Goal: Task Accomplishment & Management: Manage account settings

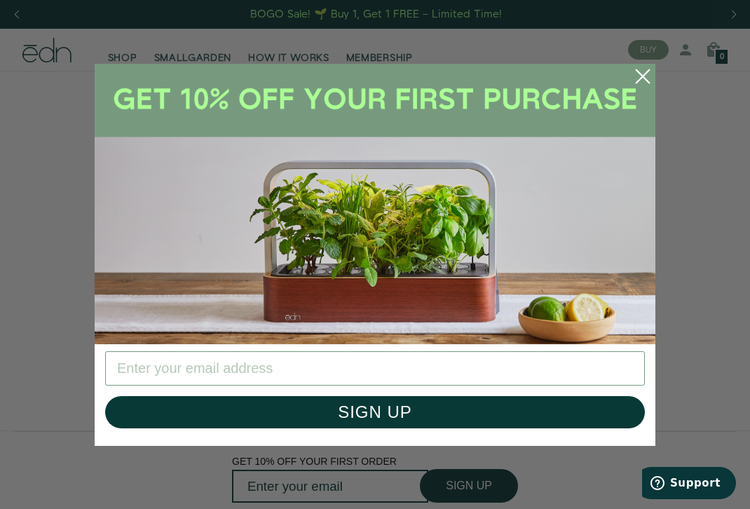
click at [639, 75] on circle "Close dialog" at bounding box center [642, 76] width 31 height 31
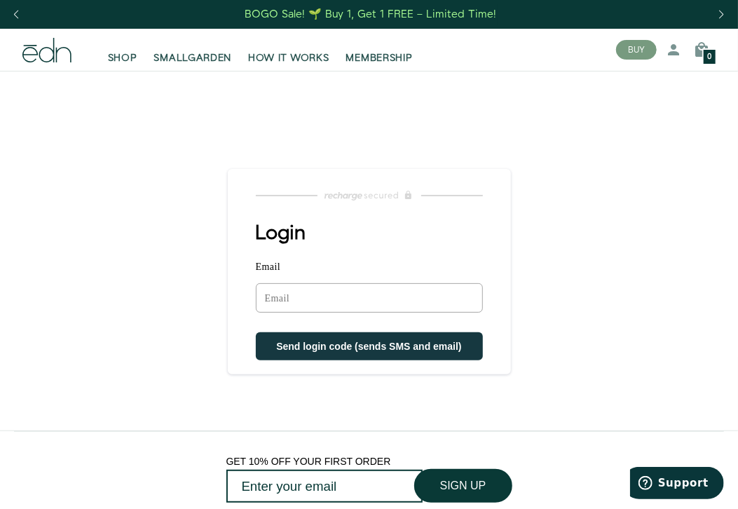
click at [285, 296] on input "Email" at bounding box center [369, 297] width 227 height 29
type input "[EMAIL_ADDRESS][DOMAIN_NAME]"
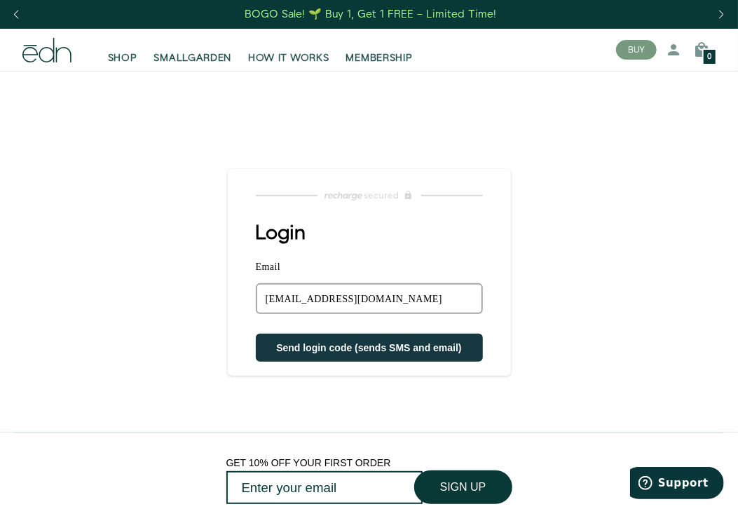
click at [288, 342] on span "Send login code (sends SMS and email)" at bounding box center [369, 347] width 186 height 11
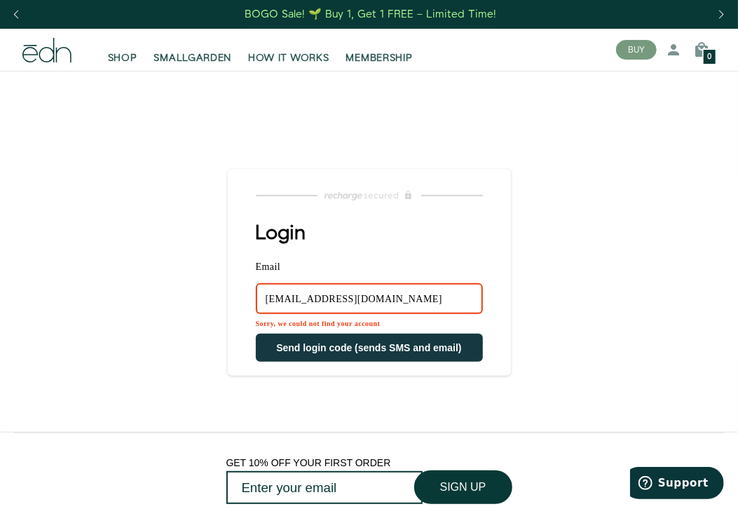
click at [287, 342] on span "Send login code (sends SMS and email)" at bounding box center [369, 347] width 186 height 11
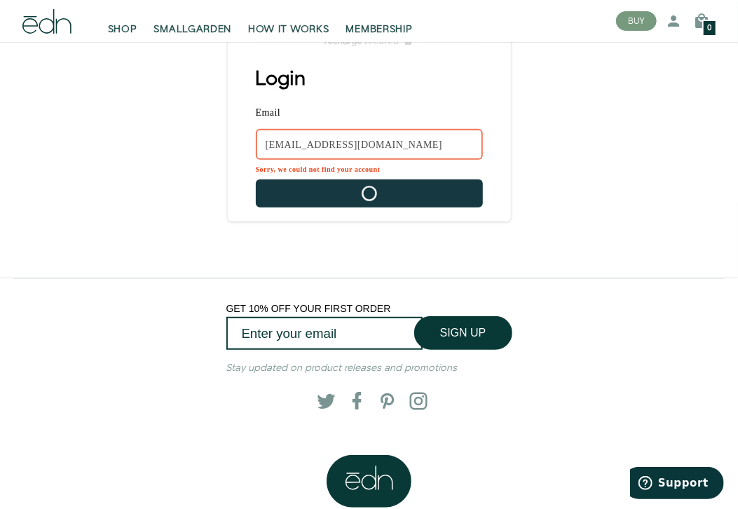
scroll to position [156, 0]
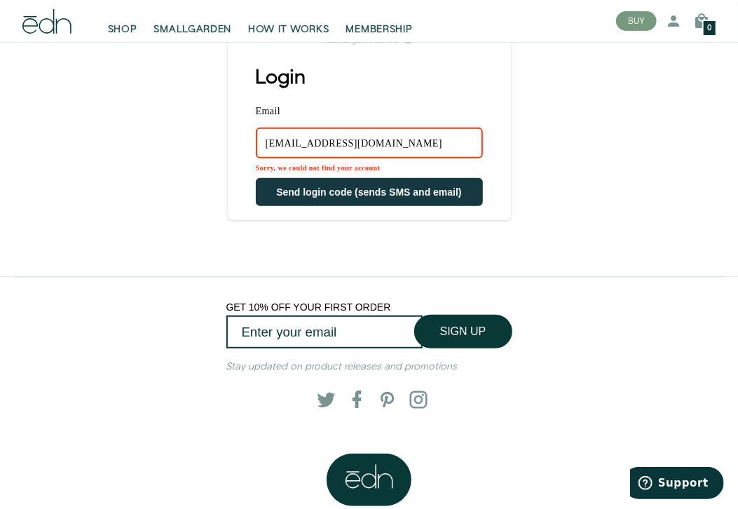
click at [635, 133] on main "Login Email abringar@citadel.edu Sorry, we could not find your account Send log…" at bounding box center [369, 95] width 738 height 361
click at [606, 66] on link "Log in" at bounding box center [631, 58] width 111 height 25
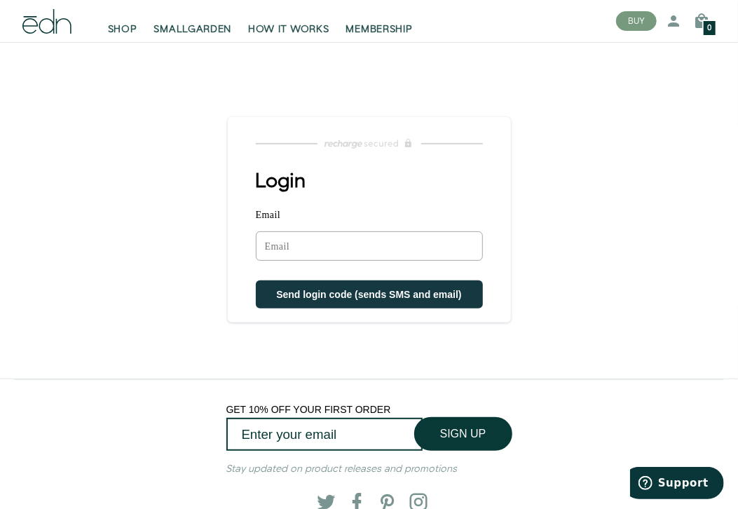
scroll to position [78, 0]
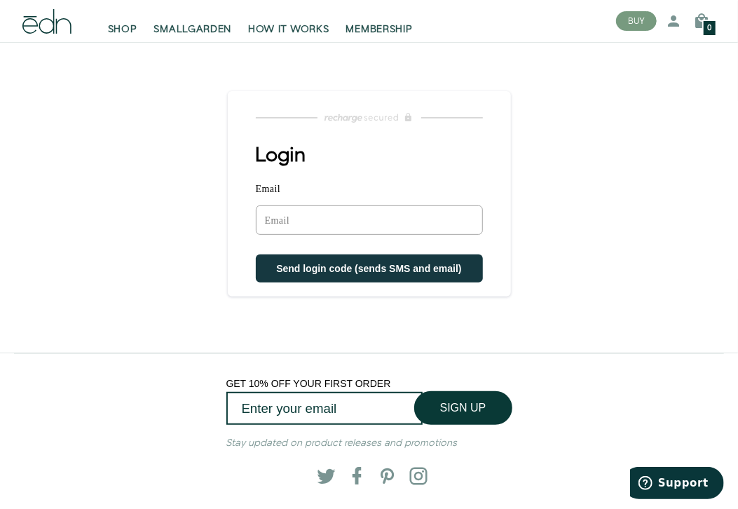
click at [317, 211] on input "Email" at bounding box center [369, 219] width 227 height 29
type input "s"
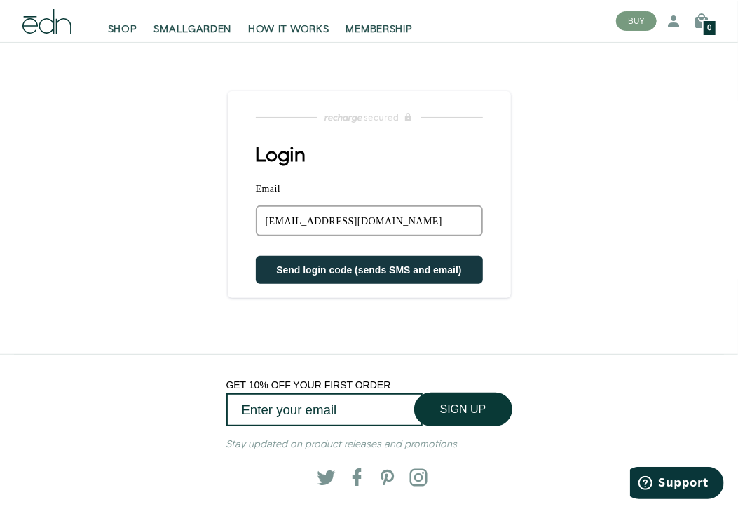
type input "[EMAIL_ADDRESS][DOMAIN_NAME]"
click at [256, 256] on button "Send login code (sends SMS and email)" at bounding box center [369, 270] width 227 height 28
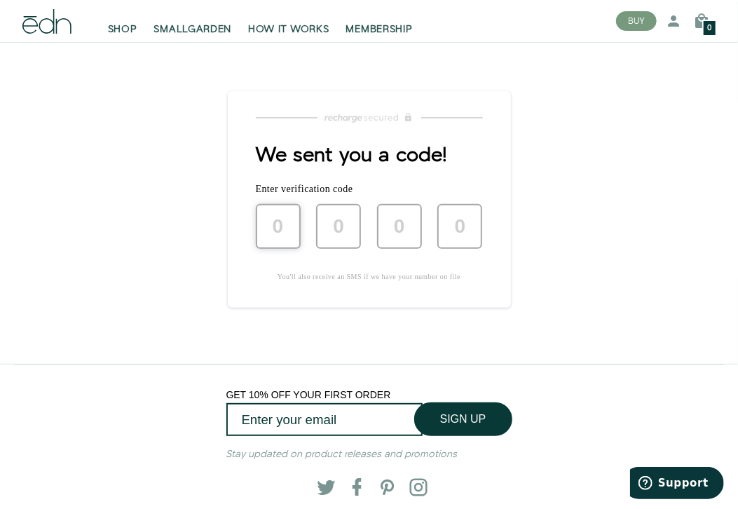
click at [281, 237] on input "text" at bounding box center [278, 226] width 45 height 45
type input "4"
type input "7"
type input "9"
type input "7"
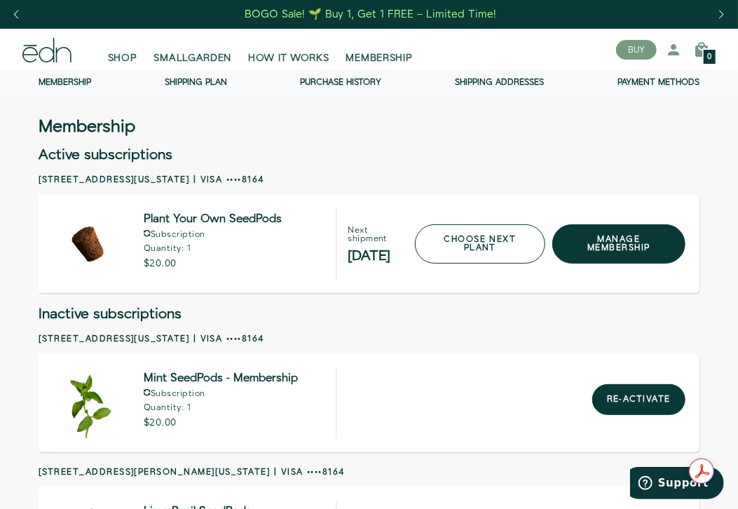
click at [524, 238] on link "choose next plant" at bounding box center [480, 243] width 131 height 39
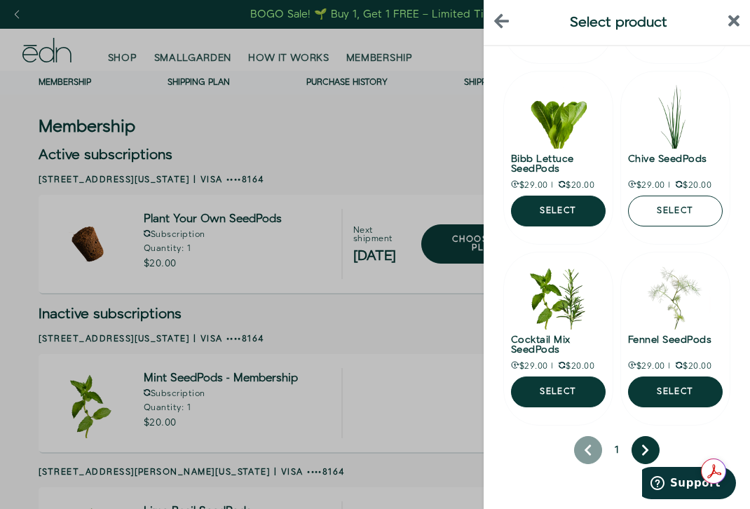
scroll to position [759, 0]
click at [633, 453] on button "next page" at bounding box center [645, 450] width 28 height 28
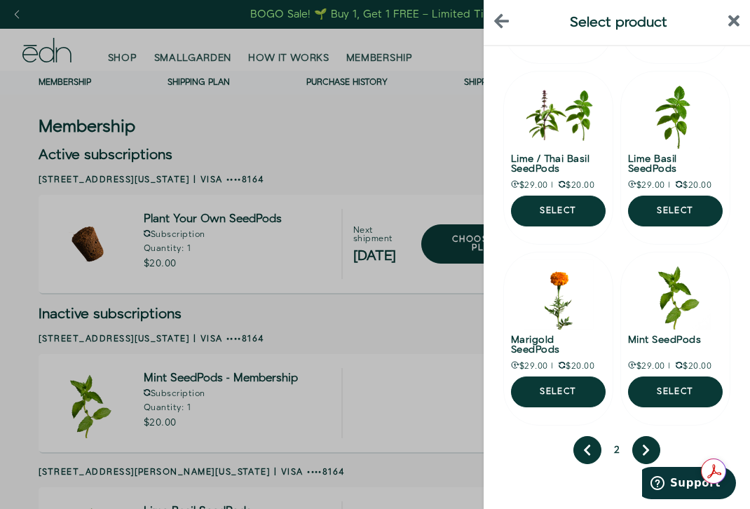
scroll to position [701, 0]
click at [543, 376] on button "Select" at bounding box center [558, 391] width 95 height 31
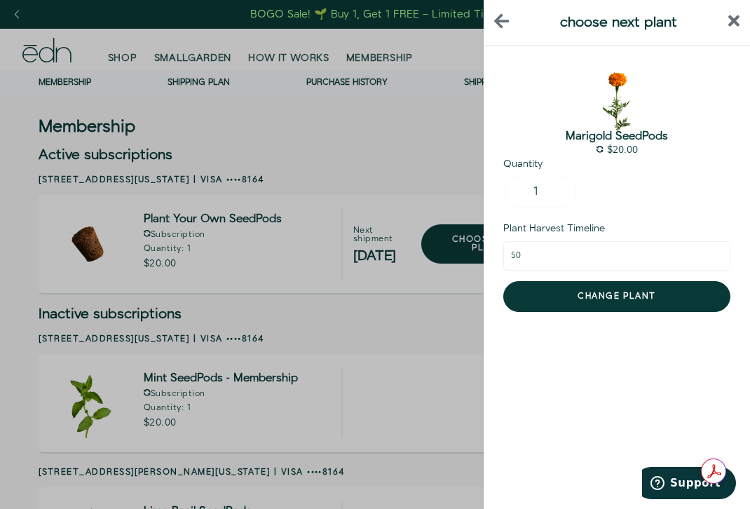
scroll to position [0, 0]
click at [505, 22] on icon "back" at bounding box center [501, 21] width 15 height 14
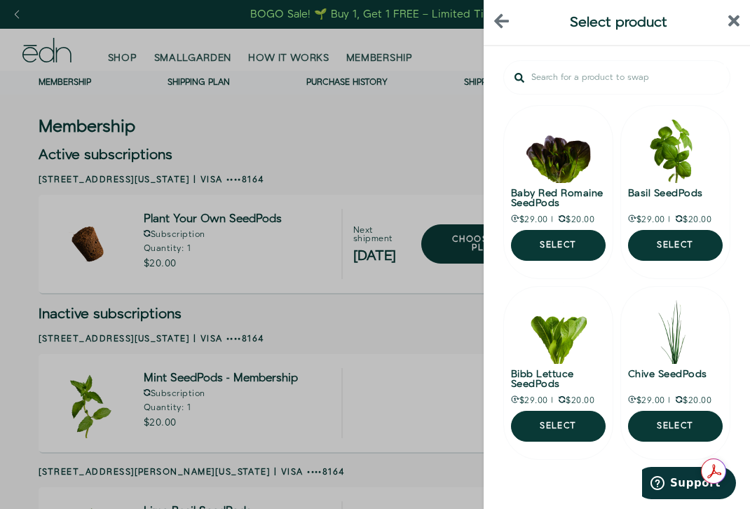
click at [734, 22] on icon "close sidebar" at bounding box center [734, 21] width 12 height 12
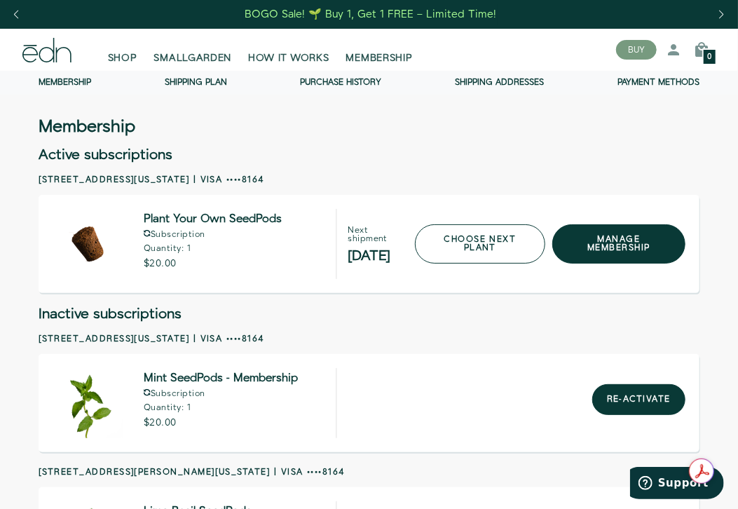
click at [463, 242] on link "choose next plant" at bounding box center [480, 243] width 131 height 39
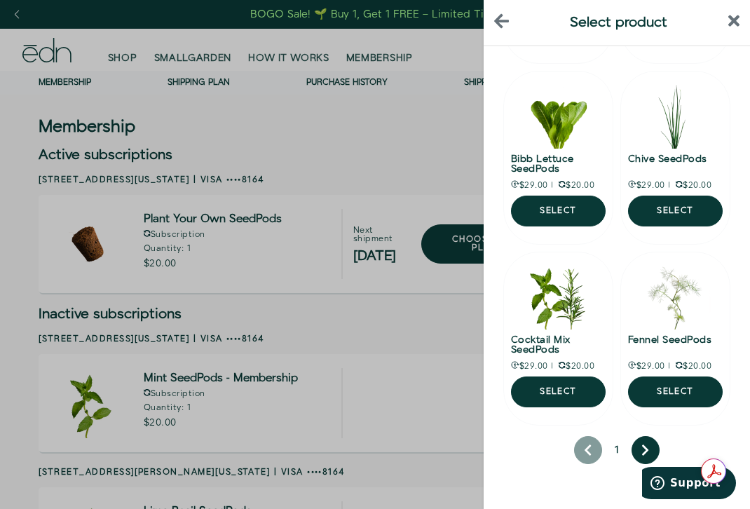
scroll to position [759, 0]
click at [643, 451] on icon "next page" at bounding box center [645, 450] width 8 height 13
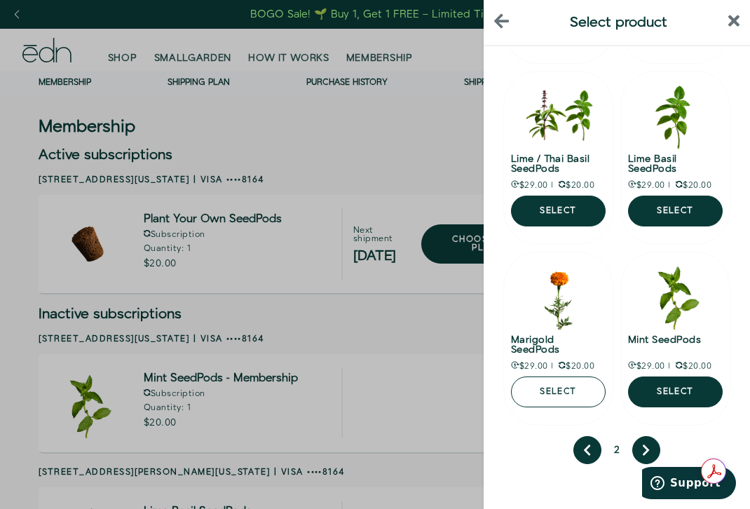
click at [591, 376] on button "Select" at bounding box center [558, 391] width 95 height 31
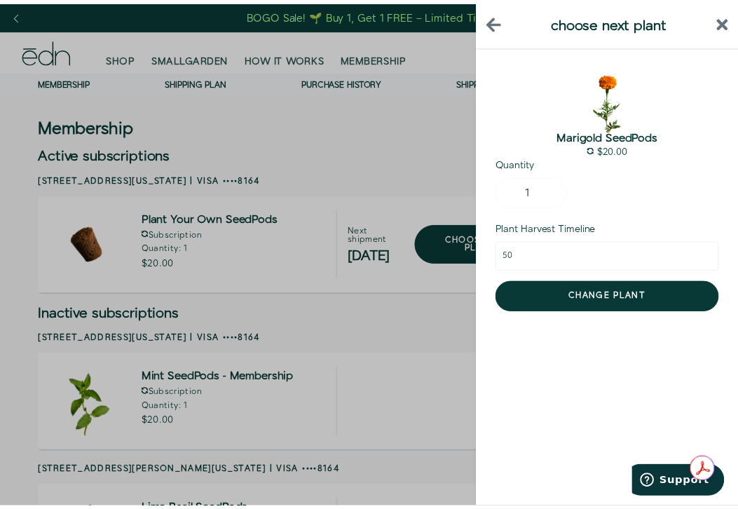
scroll to position [0, 0]
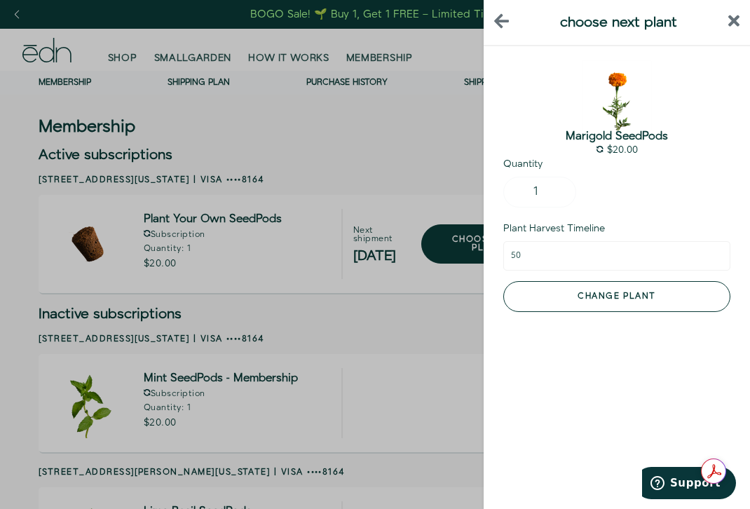
click at [613, 293] on button "Change plant" at bounding box center [616, 296] width 227 height 31
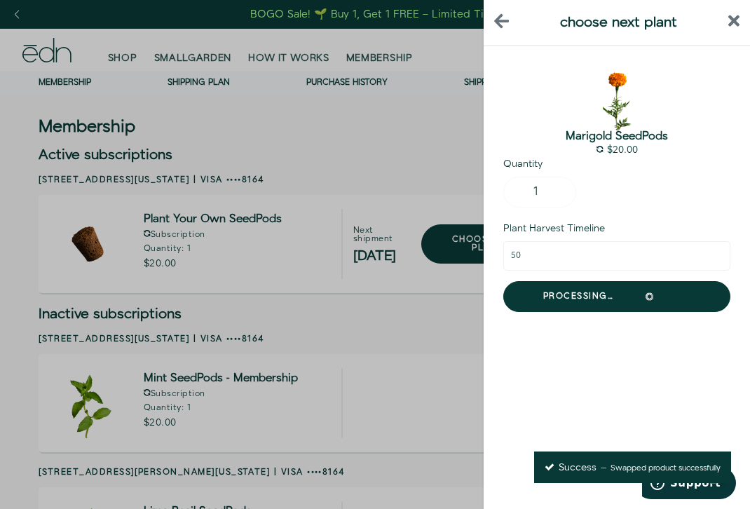
click at [732, 18] on icon "close sidebar" at bounding box center [734, 21] width 12 height 12
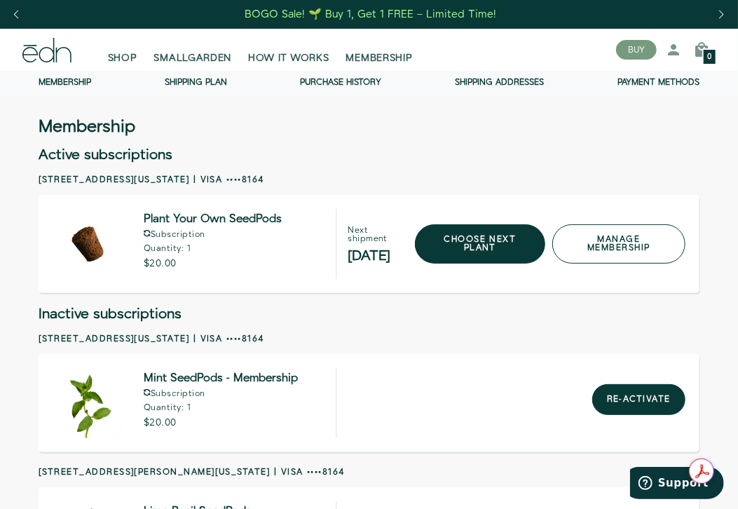
click at [599, 249] on link "manage membership" at bounding box center [618, 243] width 133 height 39
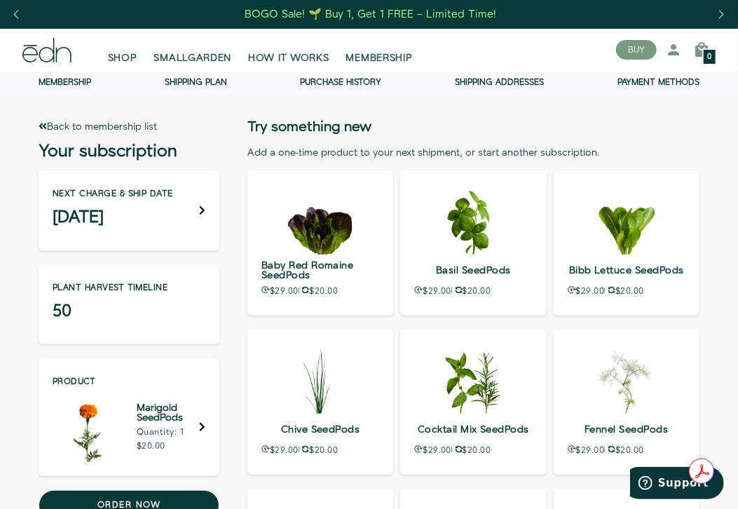
click at [137, 210] on h3 "[DATE]" at bounding box center [113, 217] width 121 height 14
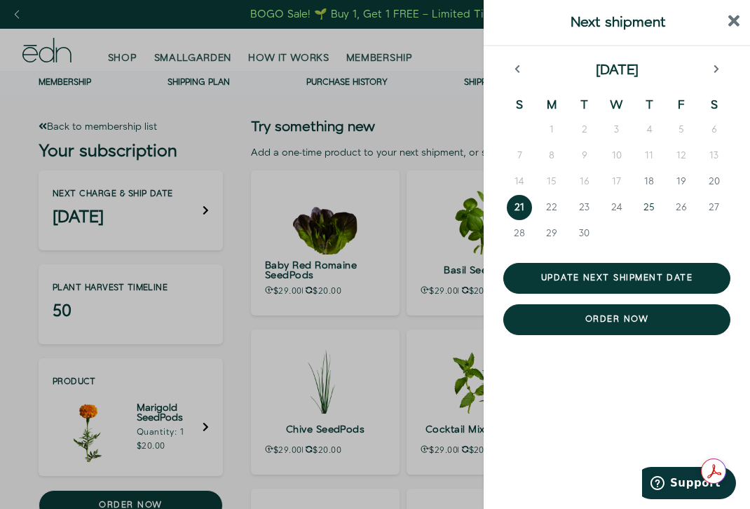
click at [650, 205] on span "25" at bounding box center [648, 207] width 11 height 14
click at [682, 208] on span "26" at bounding box center [681, 207] width 11 height 14
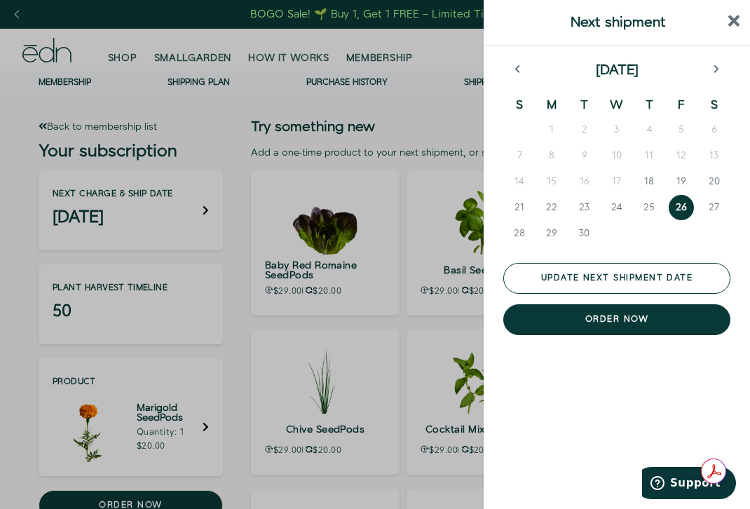
click at [634, 282] on button "Update next shipment date" at bounding box center [616, 278] width 227 height 31
